Goal: Book appointment/travel/reservation

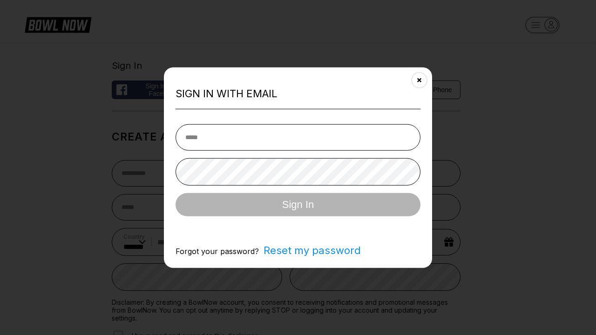
select select "**"
type input "**********"
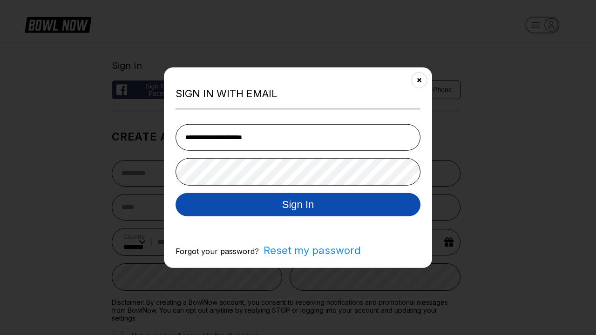
click at [298, 205] on button "Sign In" at bounding box center [298, 204] width 245 height 23
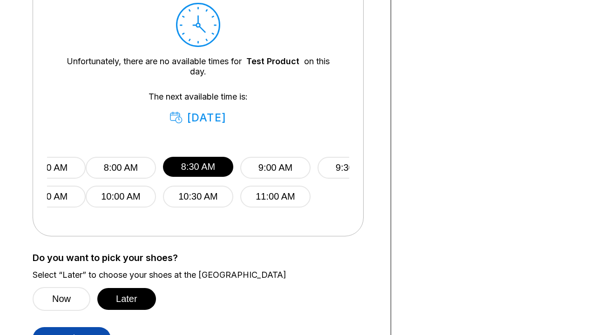
click at [72, 328] on button "Continue" at bounding box center [72, 339] width 78 height 23
